Goal: Use online tool/utility: Utilize a website feature to perform a specific function

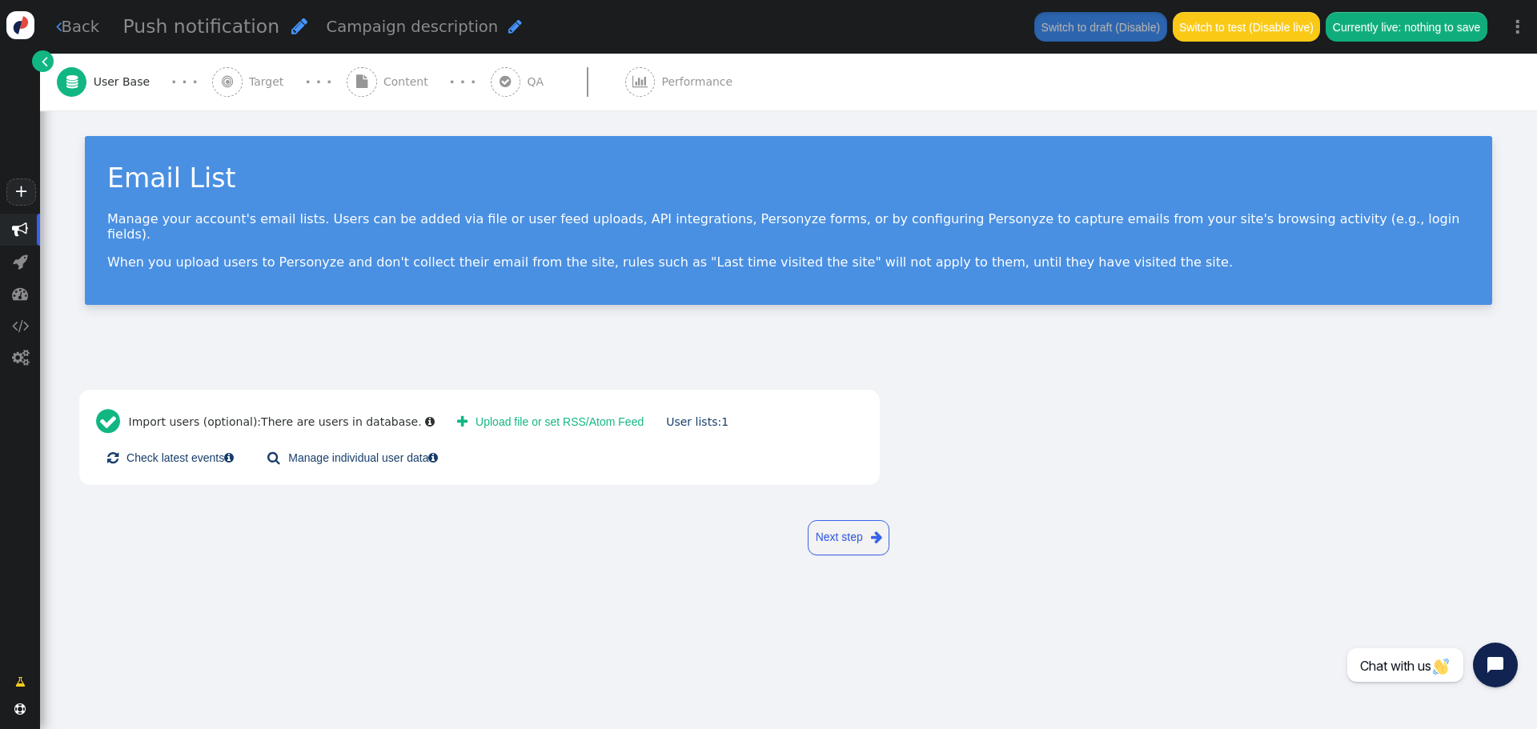
click at [33, 230] on span "" at bounding box center [20, 230] width 40 height 32
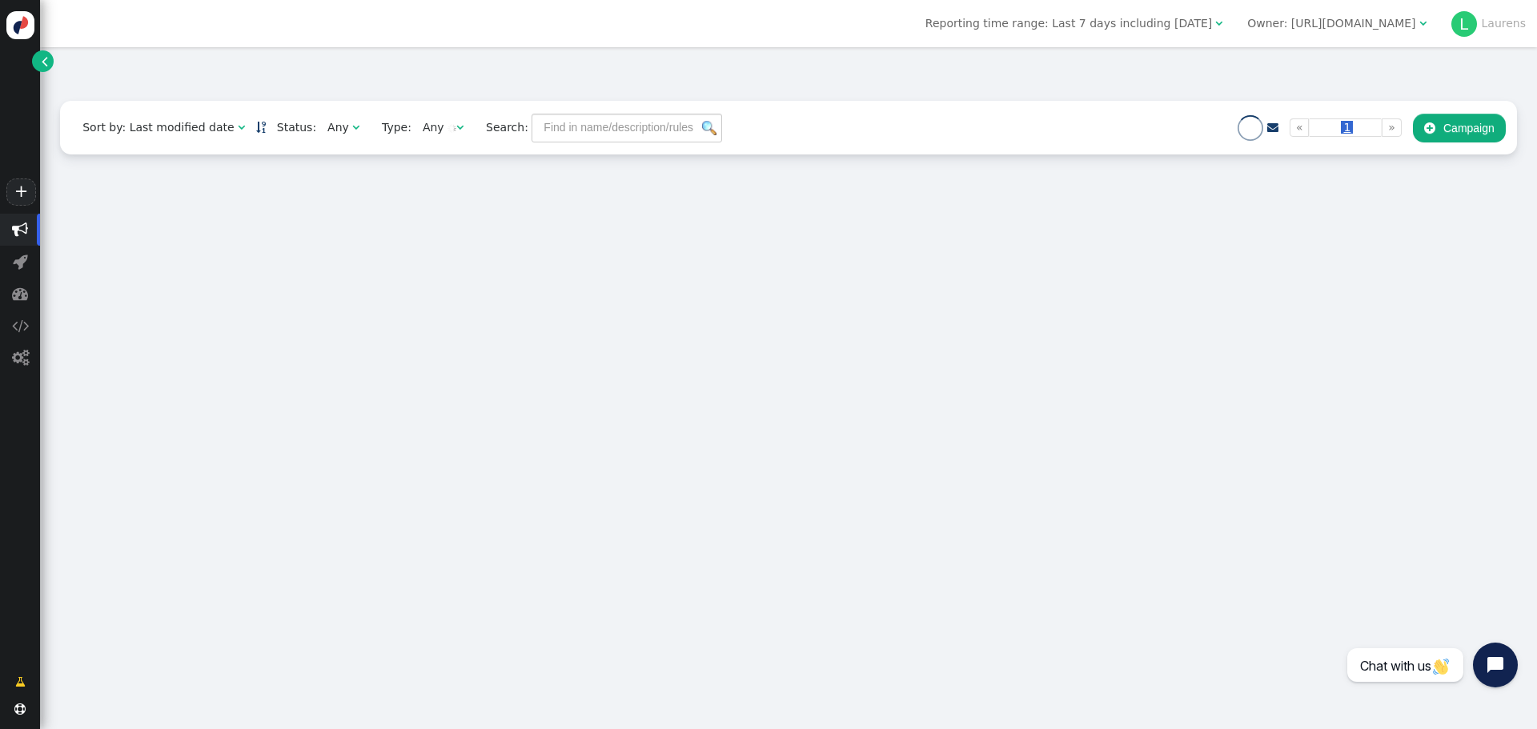
click at [1356, 22] on div "Owner: http://effectiveprofiles.com" at bounding box center [1331, 23] width 168 height 17
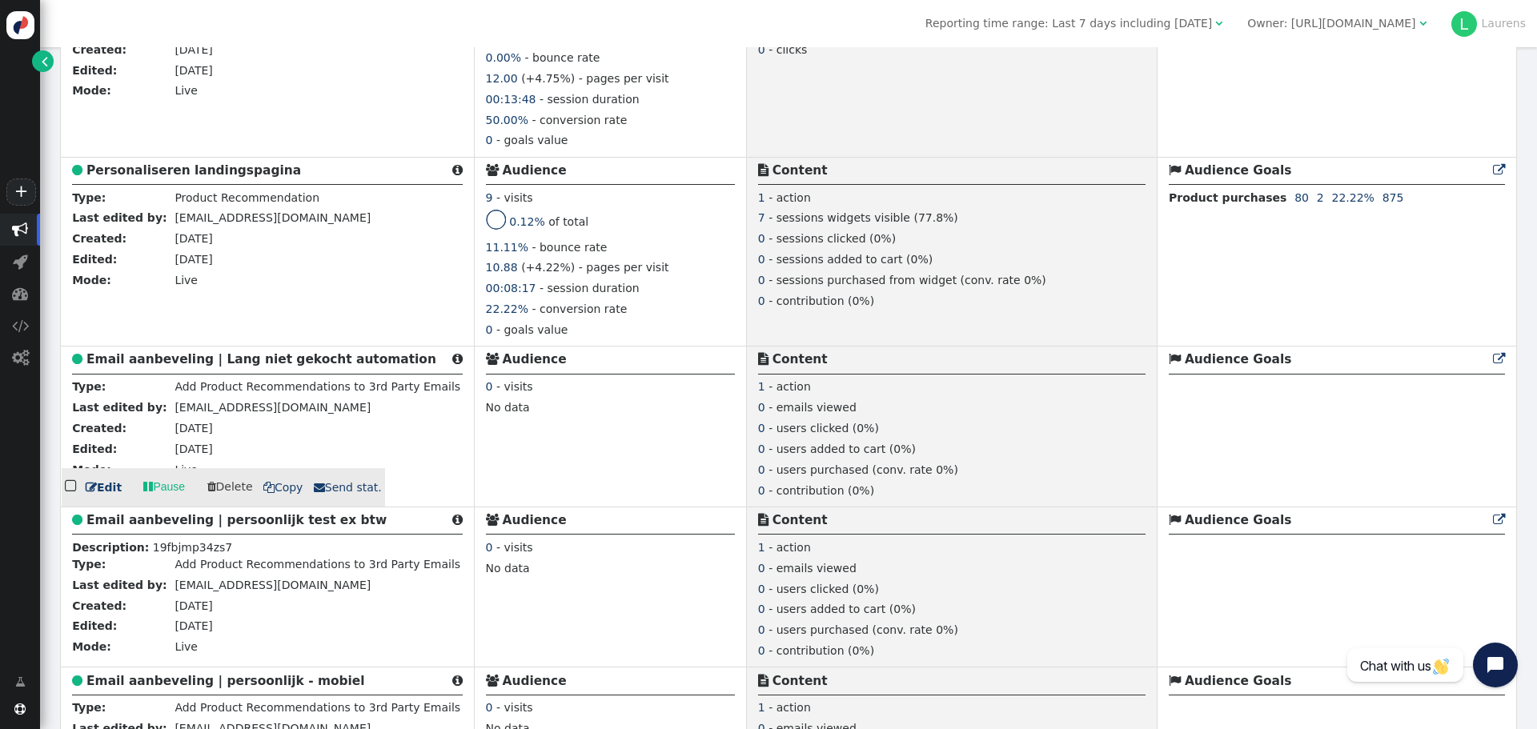
scroll to position [720, 0]
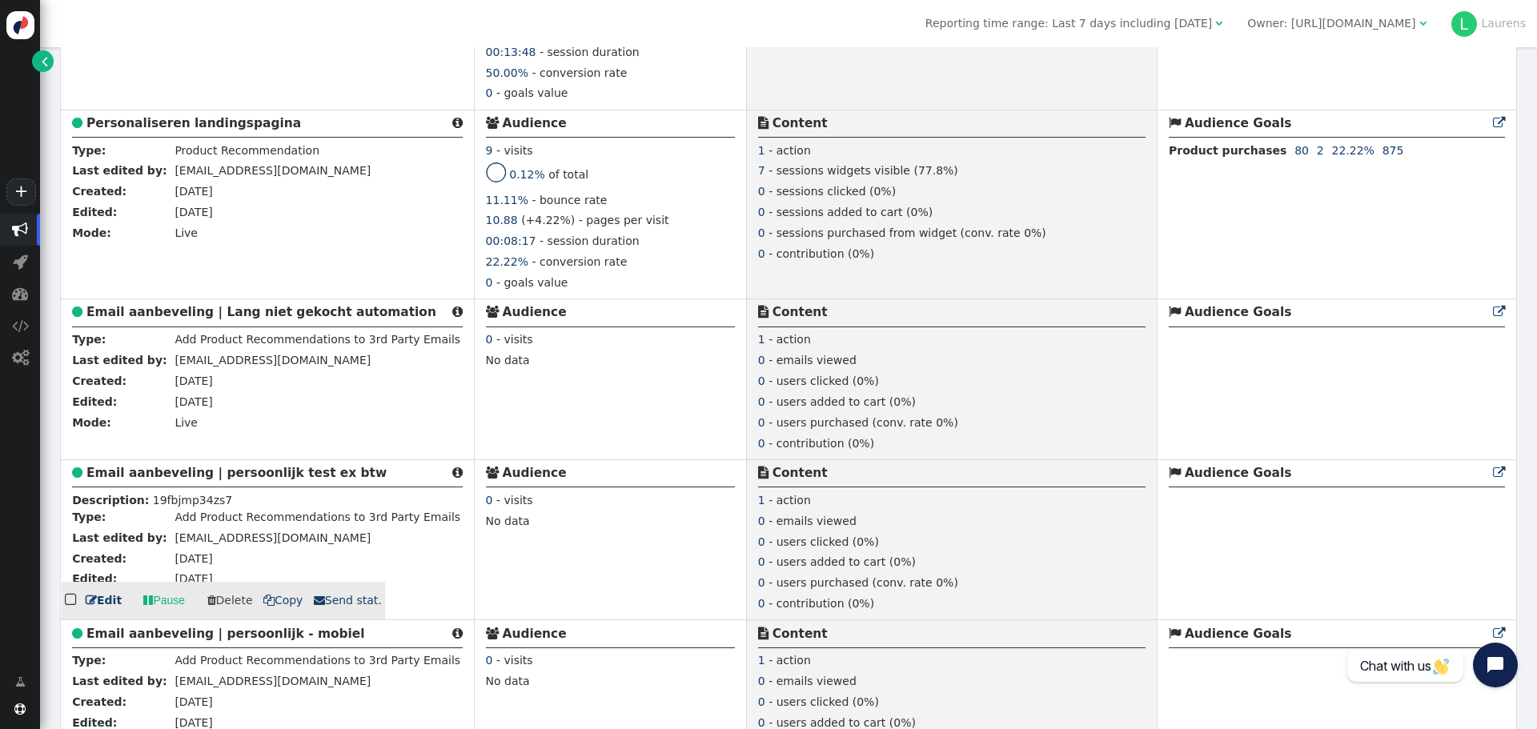
drag, startPoint x: 180, startPoint y: 473, endPoint x: 45, endPoint y: 459, distance: 136.0
click at [180, 473] on b "Email aanbeveling | persoonlijk test ex btw" at bounding box center [236, 473] width 300 height 14
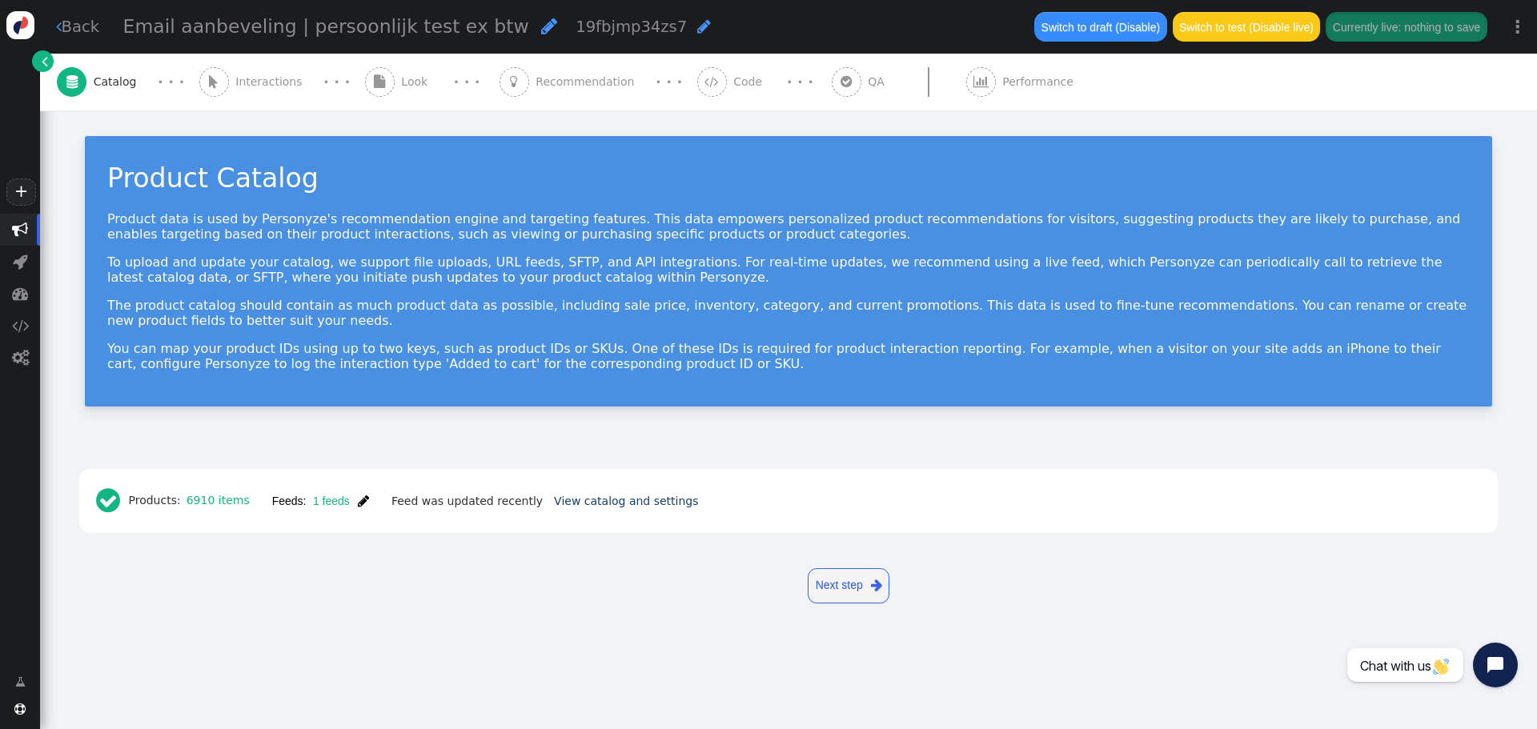
click at [831, 100] on div " QA" at bounding box center [861, 82] width 60 height 57
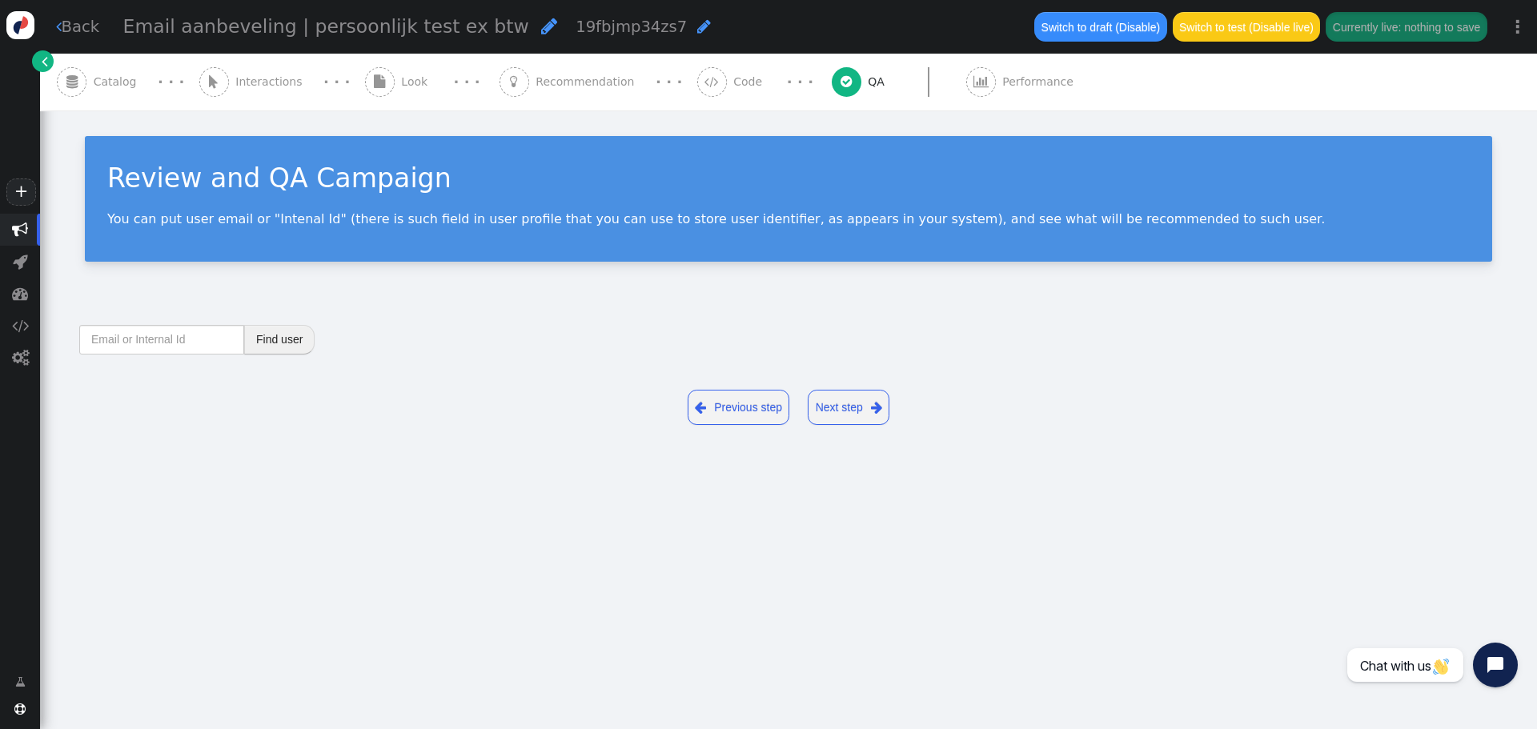
click at [296, 339] on button "Find user" at bounding box center [279, 339] width 70 height 29
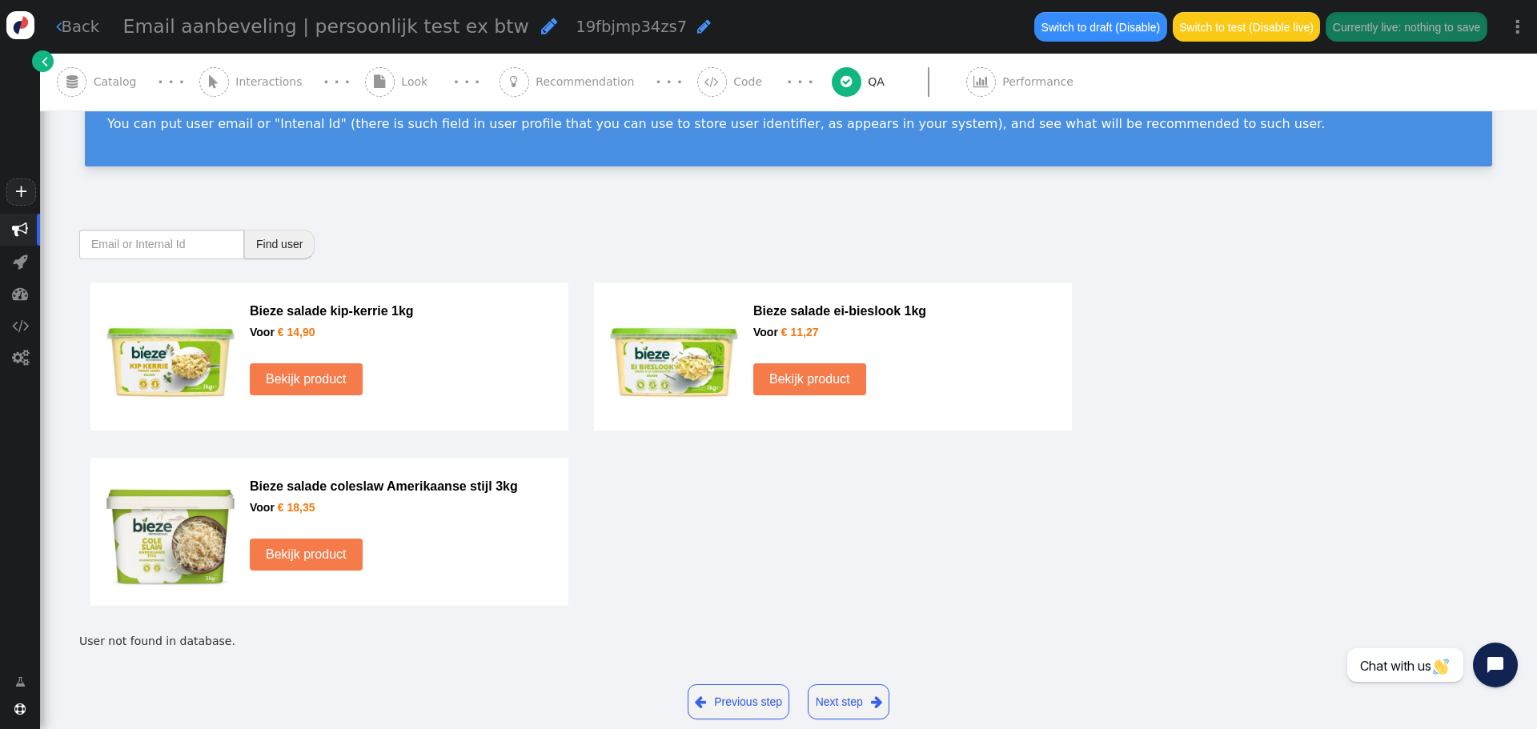
scroll to position [119, 0]
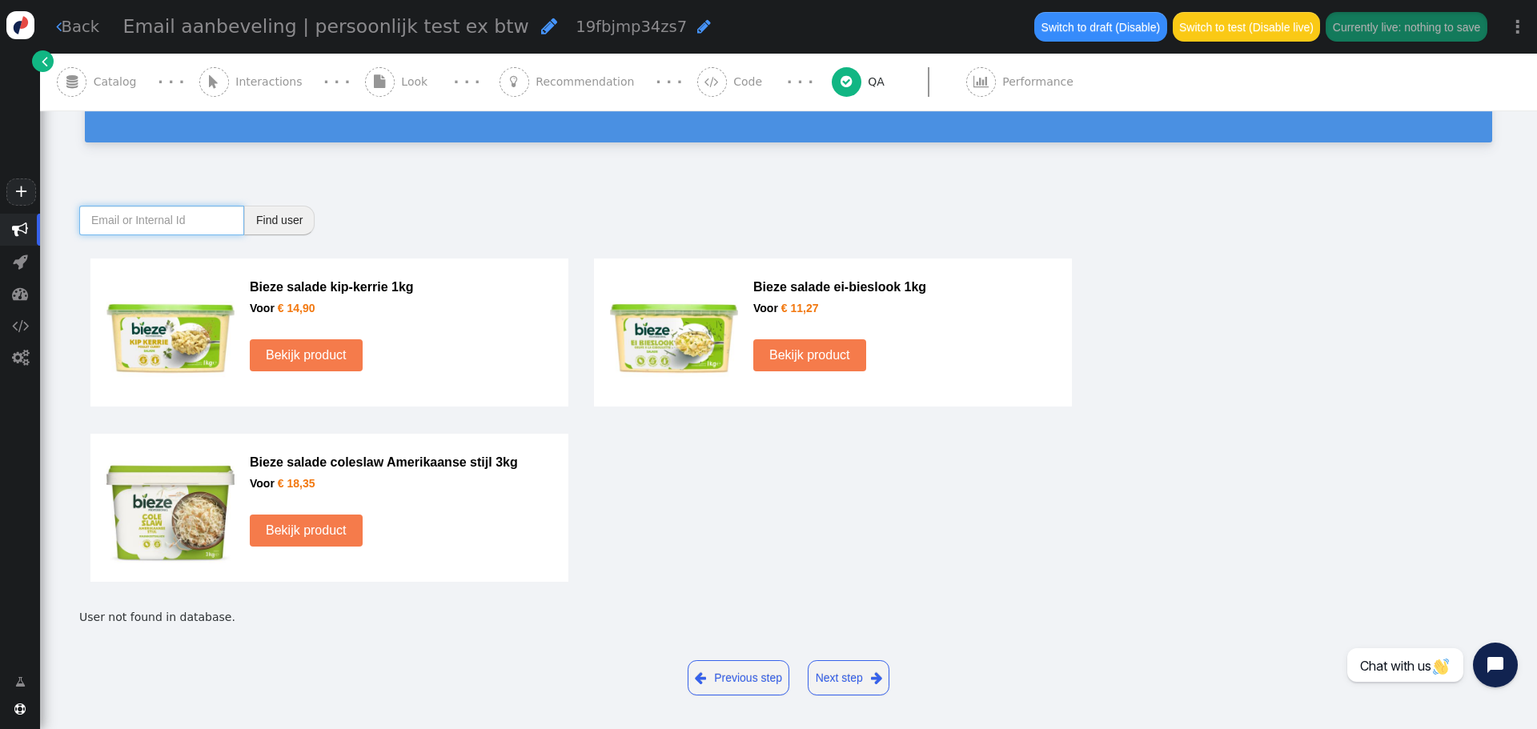
click at [132, 221] on input "text" at bounding box center [161, 220] width 165 height 29
click at [260, 219] on button "Find user" at bounding box center [279, 220] width 70 height 29
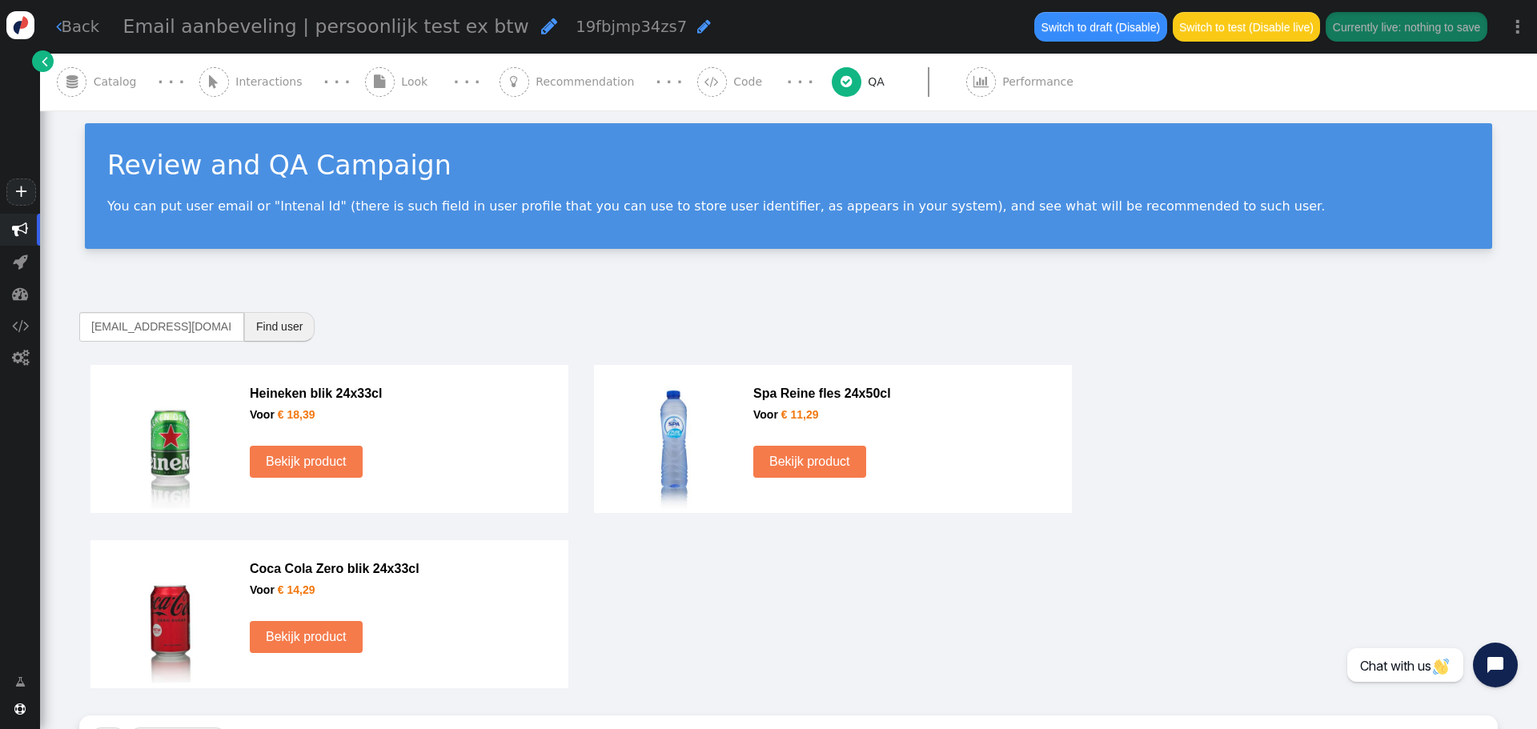
scroll to position [0, 0]
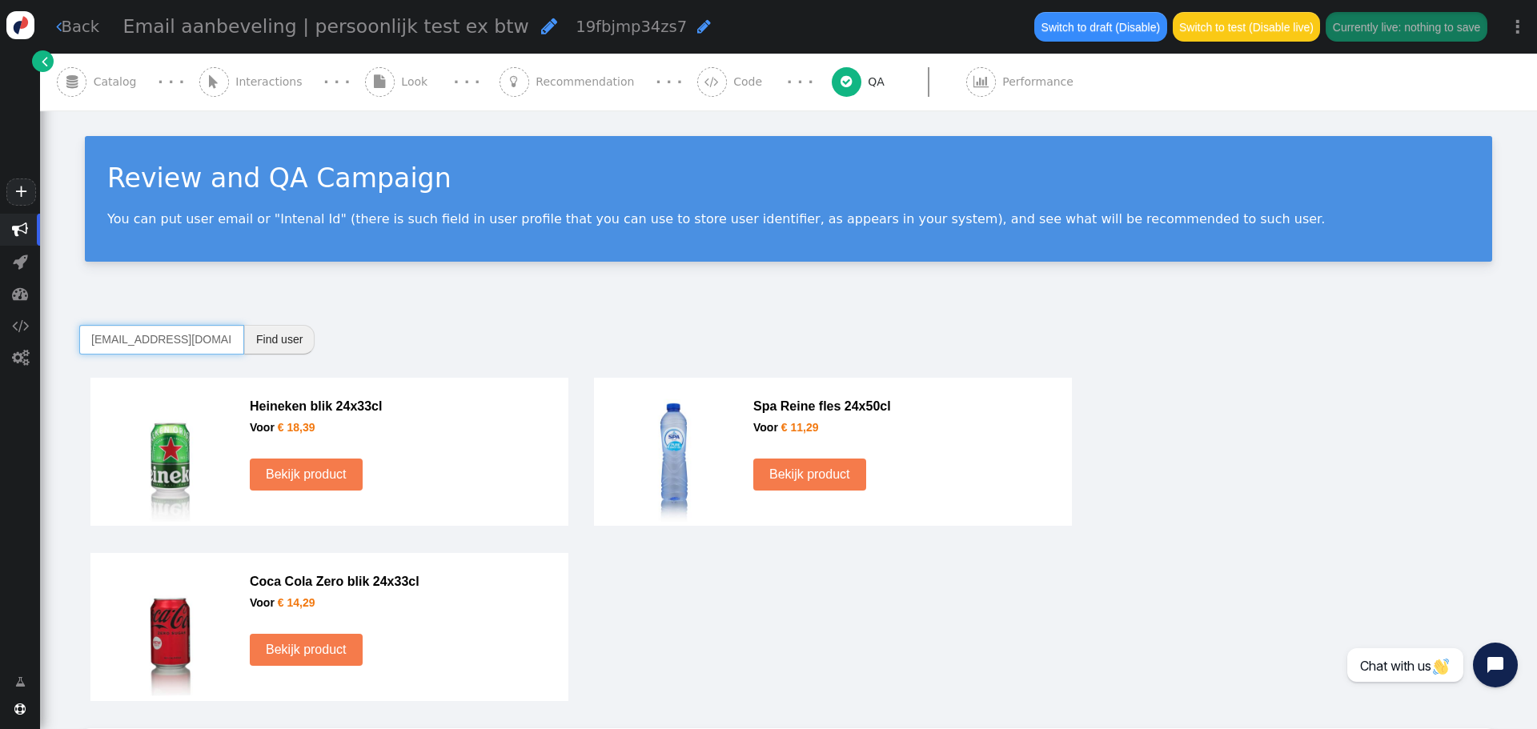
click at [137, 328] on input "[EMAIL_ADDRESS][DOMAIN_NAME]" at bounding box center [161, 339] width 165 height 29
paste input "[EMAIL_ADDRESS][PERSON_NAME][DOMAIN_NAME]"
click at [271, 330] on button "Find user" at bounding box center [279, 339] width 70 height 29
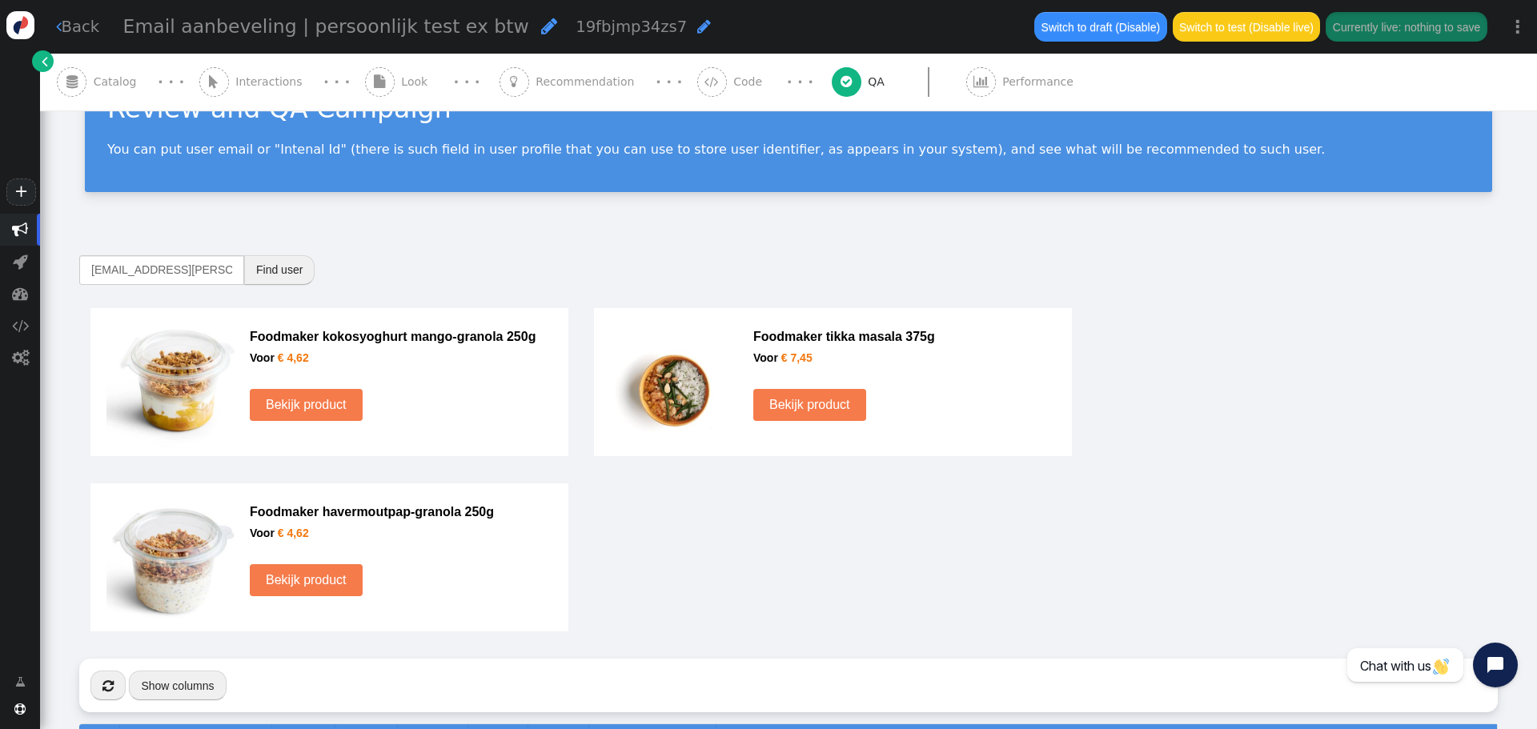
scroll to position [80, 0]
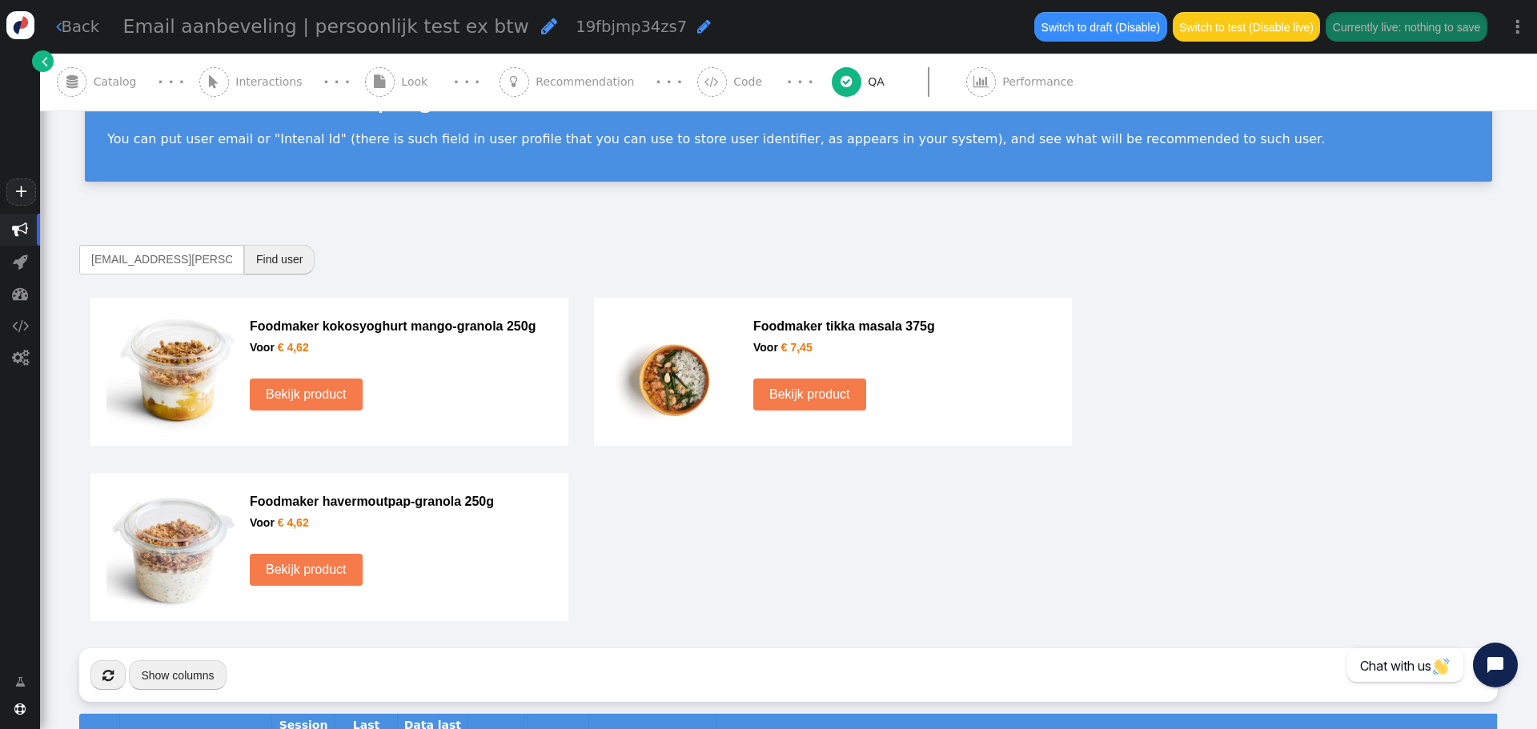
drag, startPoint x: 799, startPoint y: 387, endPoint x: 790, endPoint y: 391, distance: 9.7
click at [143, 266] on input "[EMAIL_ADDRESS][PERSON_NAME][DOMAIN_NAME]" at bounding box center [161, 259] width 165 height 29
paste input "text"
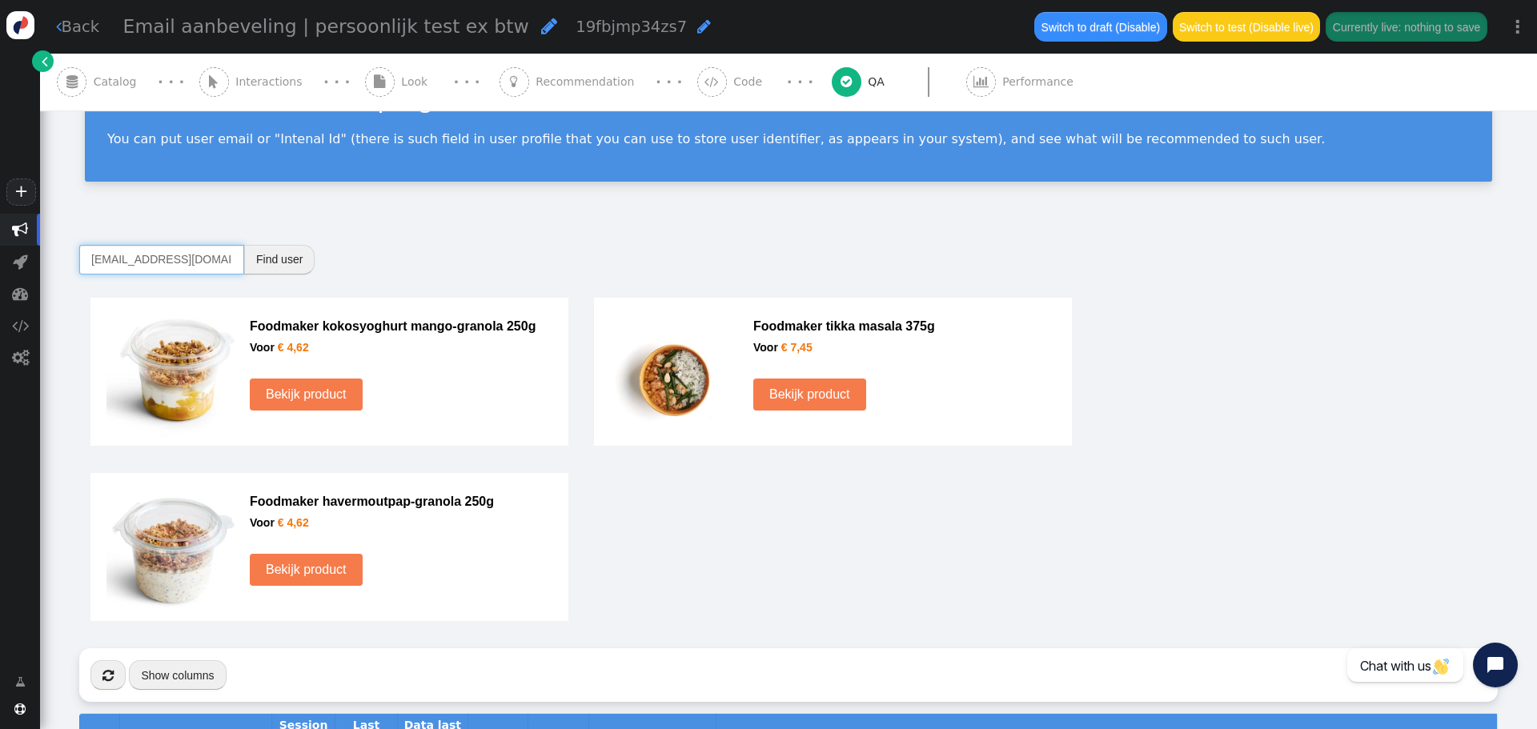
type input "[EMAIL_ADDRESS][DOMAIN_NAME]"
click at [285, 260] on button "Find user" at bounding box center [279, 259] width 70 height 29
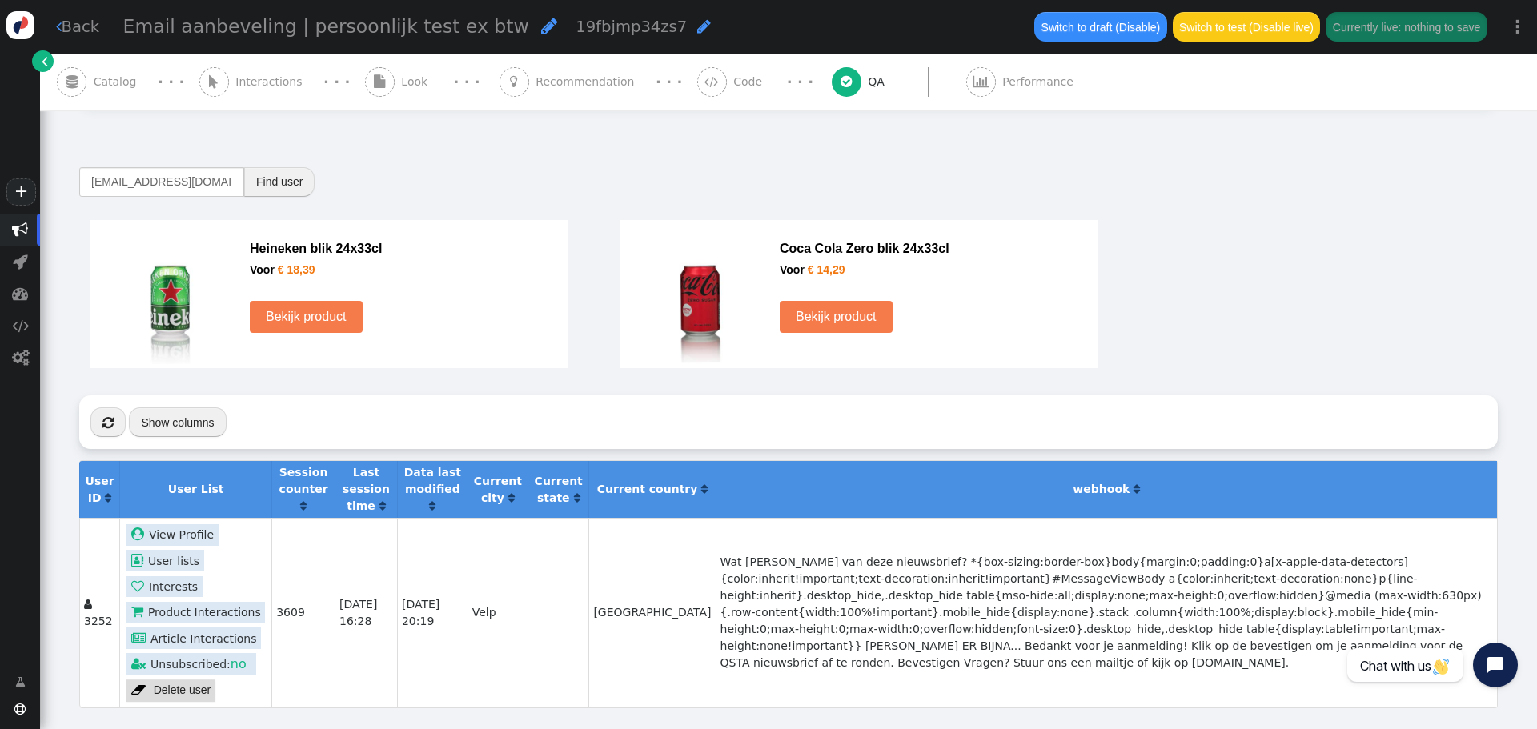
scroll to position [160, 0]
